Goal: Information Seeking & Learning: Learn about a topic

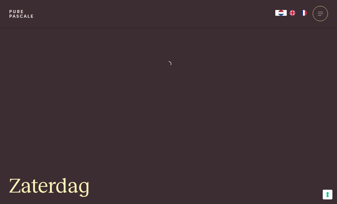
scroll to position [1052, 0]
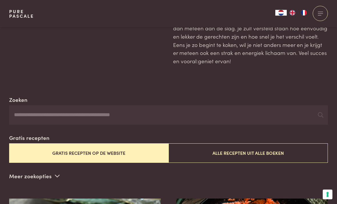
scroll to position [43, 0]
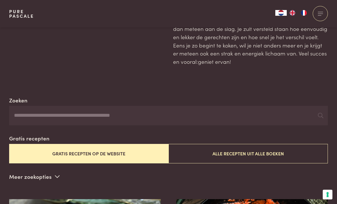
click at [99, 151] on button "Gratis recepten op de website" at bounding box center [89, 153] width 160 height 19
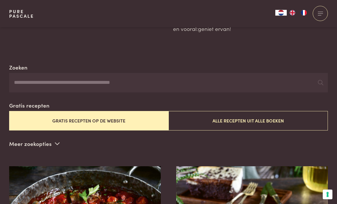
scroll to position [114, 0]
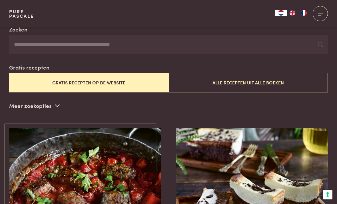
click at [85, 192] on img at bounding box center [85, 185] width 152 height 114
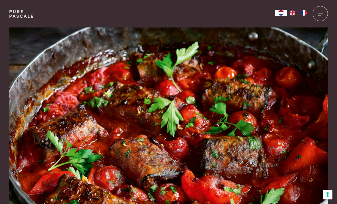
click at [284, 138] on img at bounding box center [168, 123] width 319 height 192
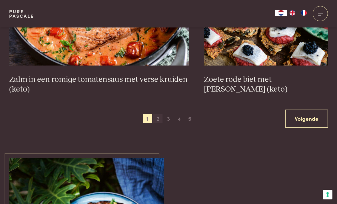
click at [155, 117] on span "2" at bounding box center [158, 118] width 9 height 9
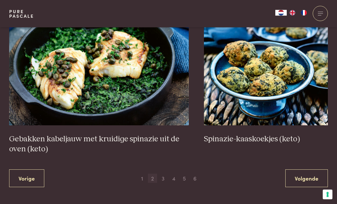
scroll to position [994, 0]
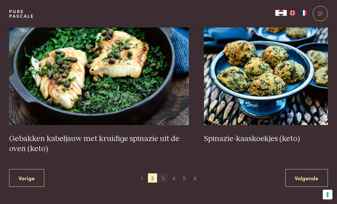
click at [163, 177] on span "3" at bounding box center [163, 177] width 9 height 9
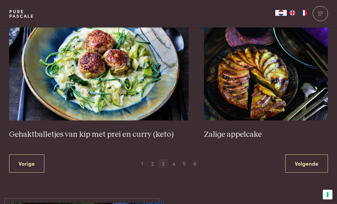
scroll to position [1038, 0]
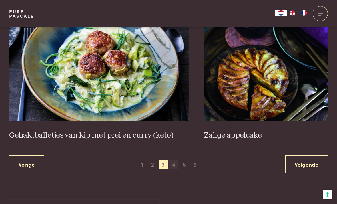
click at [177, 160] on span "4" at bounding box center [174, 164] width 9 height 9
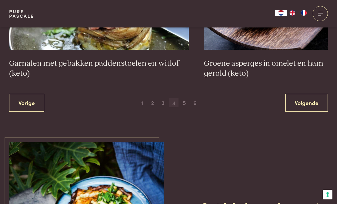
scroll to position [1069, 0]
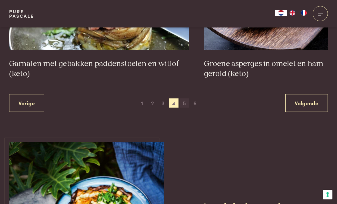
click at [186, 100] on span "5" at bounding box center [184, 102] width 9 height 9
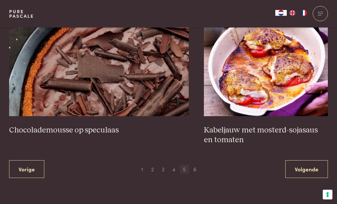
scroll to position [1029, 0]
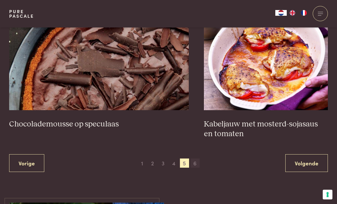
click at [195, 160] on span "6" at bounding box center [195, 162] width 9 height 9
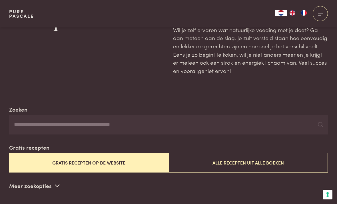
scroll to position [29, 0]
